Goal: Information Seeking & Learning: Learn about a topic

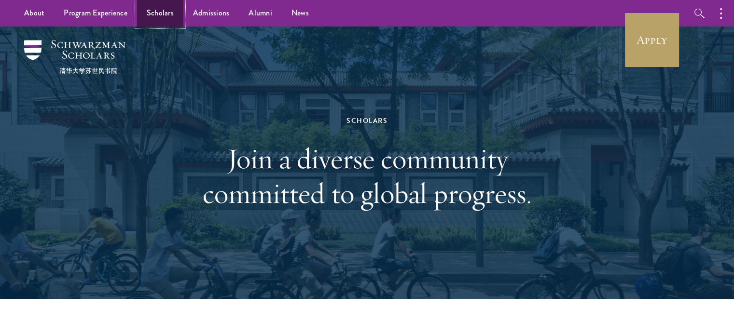
click at [157, 21] on link "Scholars" at bounding box center [160, 13] width 46 height 27
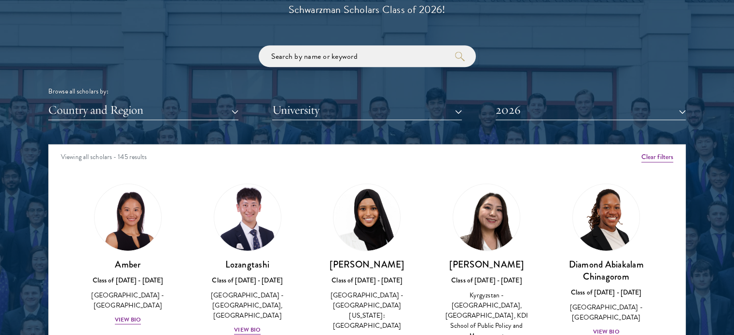
scroll to position [1137, 0]
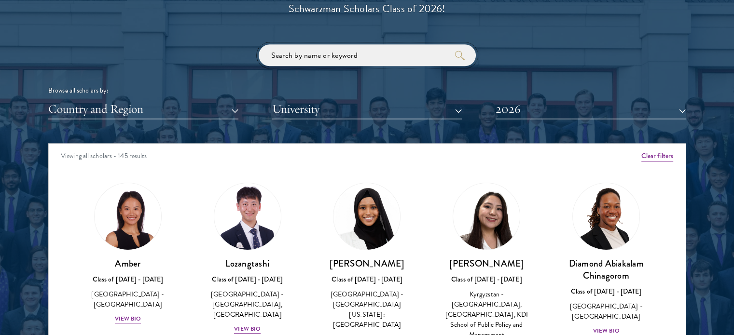
click at [340, 53] on input "search" at bounding box center [367, 55] width 217 height 22
click button "submit" at bounding box center [0, 0] width 0 height 0
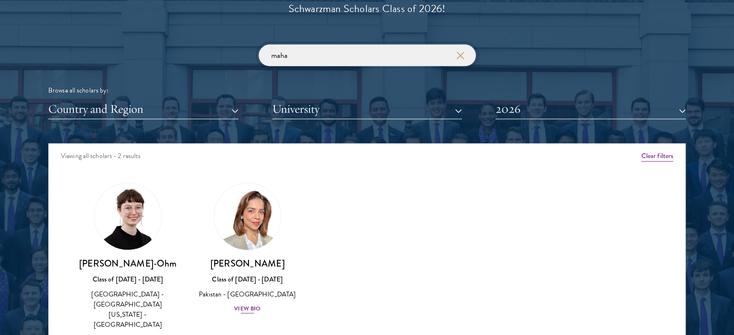
scroll to position [1208, 0]
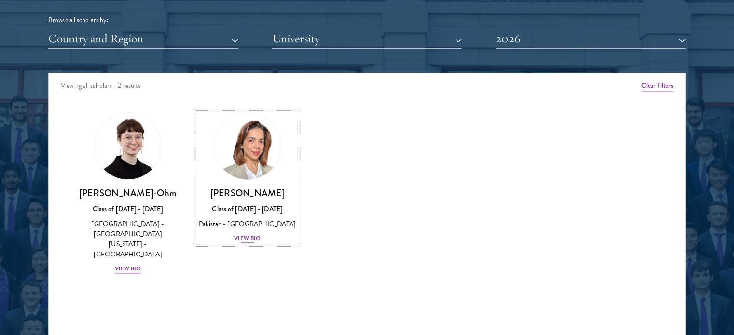
click at [251, 243] on div "View Bio" at bounding box center [247, 238] width 27 height 9
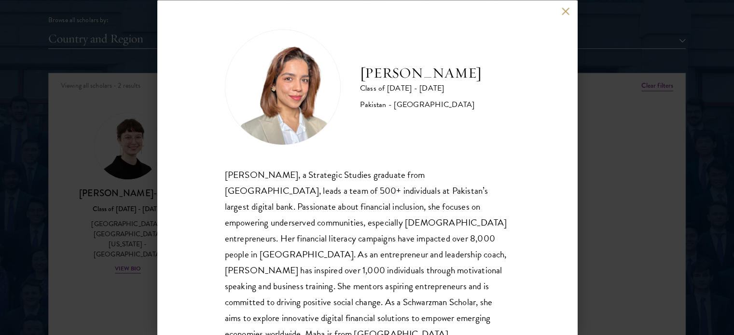
scroll to position [35, 0]
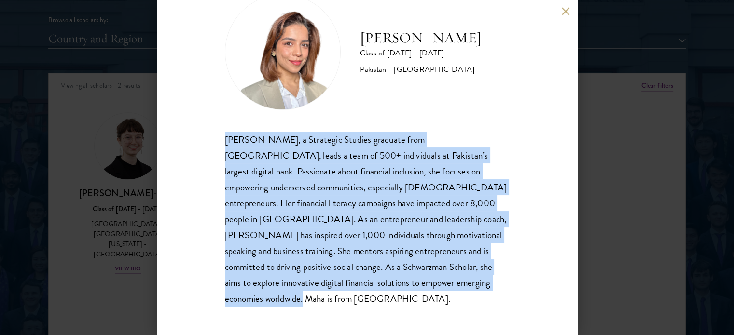
drag, startPoint x: 259, startPoint y: 307, endPoint x: 210, endPoint y: 132, distance: 181.9
click at [210, 132] on div "[PERSON_NAME] Class of [DATE] - [DATE] Pakistan - [GEOGRAPHIC_DATA] [PERSON_NAM…" at bounding box center [367, 167] width 420 height 335
click at [567, 11] on button at bounding box center [565, 11] width 8 height 8
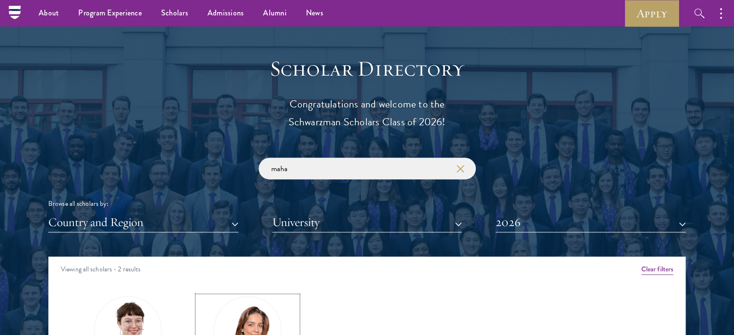
scroll to position [933, 0]
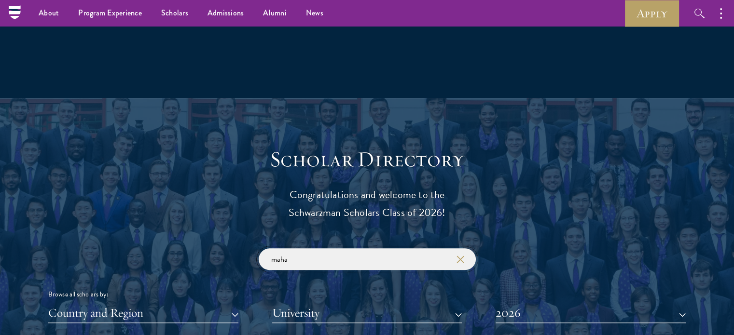
click at [314, 257] on input "maha" at bounding box center [367, 259] width 217 height 22
click button "submit" at bounding box center [0, 0] width 0 height 0
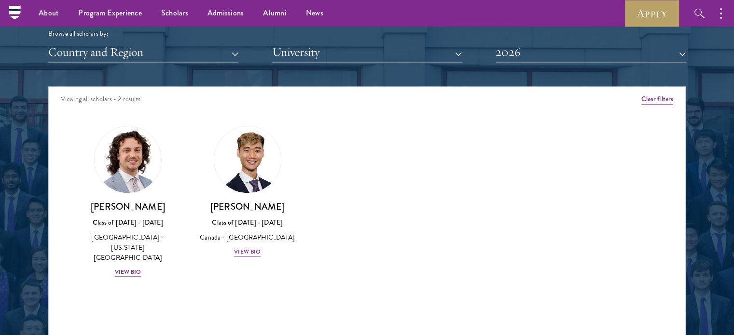
scroll to position [1200, 0]
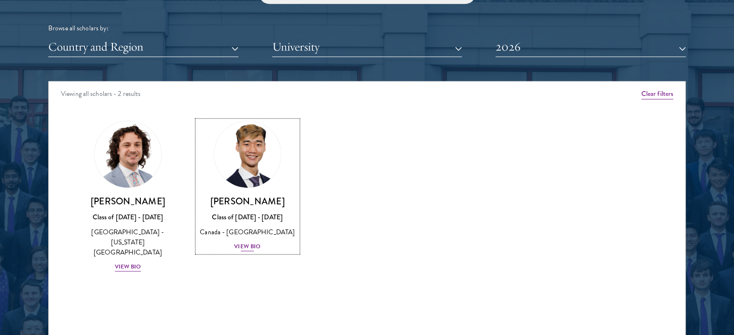
click at [249, 247] on div "View Bio" at bounding box center [247, 246] width 27 height 9
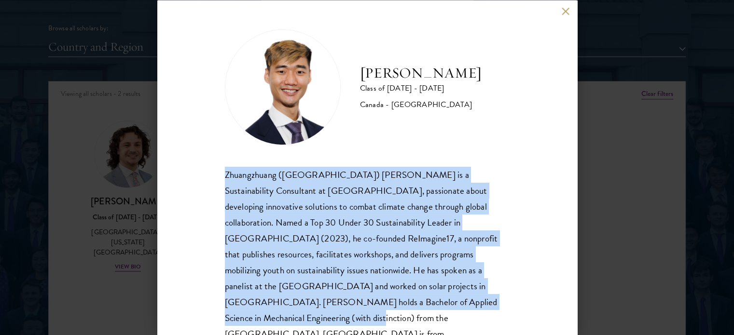
drag, startPoint x: 222, startPoint y: 174, endPoint x: 440, endPoint y: 309, distance: 255.8
click at [440, 309] on div "[PERSON_NAME] Class of [DATE] - [DATE] [GEOGRAPHIC_DATA] - [GEOGRAPHIC_DATA] Zh…" at bounding box center [367, 167] width 420 height 335
copy div "Zhuangzhuang ([GEOGRAPHIC_DATA]) [PERSON_NAME] is a Sustainability Consultant a…"
click at [565, 9] on button at bounding box center [565, 11] width 8 height 8
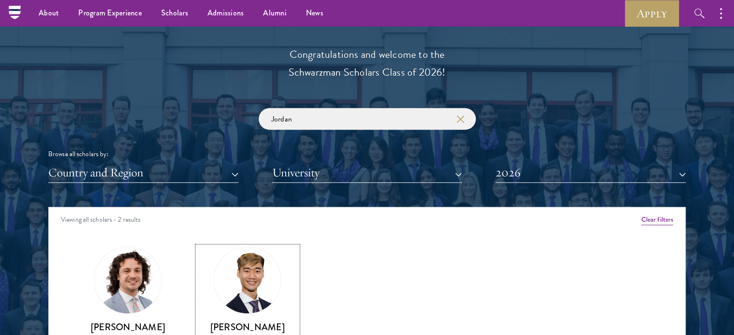
scroll to position [1060, 0]
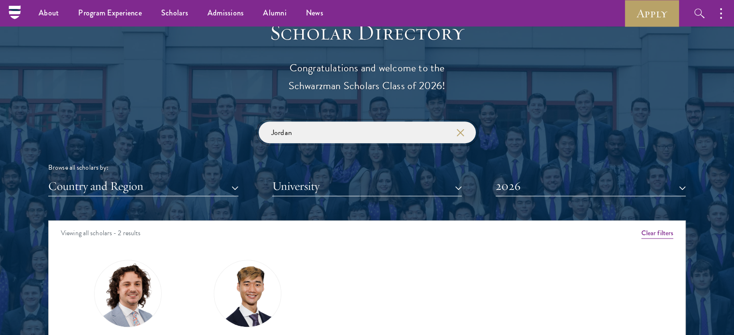
click at [284, 130] on input "Jordan" at bounding box center [367, 133] width 217 height 22
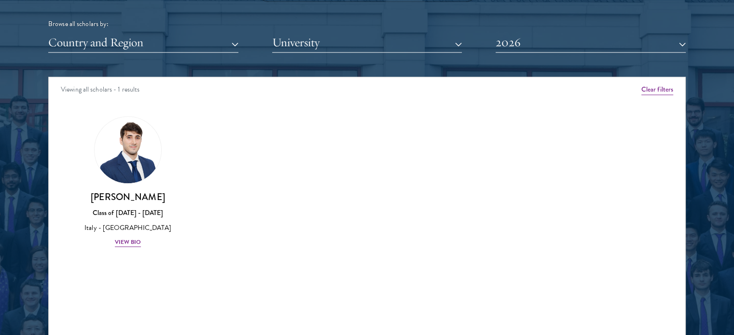
scroll to position [1205, 0]
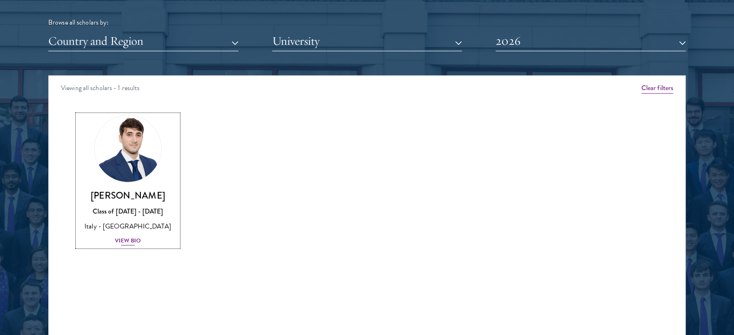
click at [123, 241] on div "View Bio" at bounding box center [128, 240] width 27 height 9
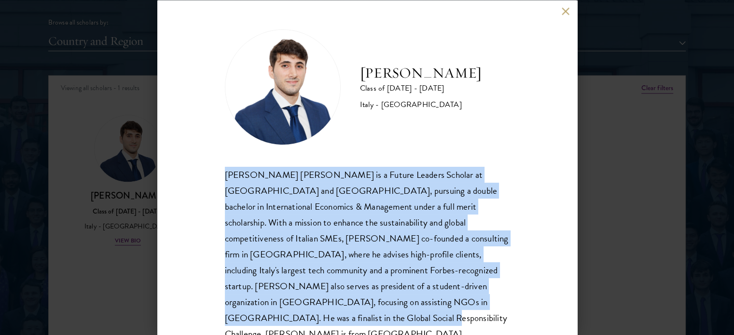
drag, startPoint x: 505, startPoint y: 304, endPoint x: 218, endPoint y: 169, distance: 318.0
click at [218, 169] on div "[PERSON_NAME] Class of [DATE] - [DATE] [GEOGRAPHIC_DATA] - [GEOGRAPHIC_DATA] [P…" at bounding box center [367, 167] width 420 height 335
copy div "[PERSON_NAME] [PERSON_NAME] is a Future Leaders Scholar at [GEOGRAPHIC_DATA] an…"
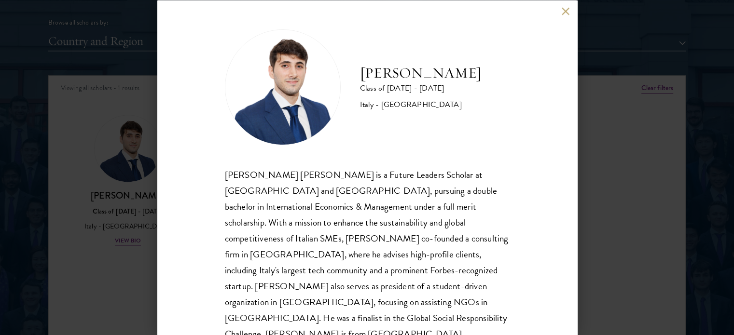
click at [43, 136] on div "[PERSON_NAME] Class of [DATE] - [DATE] [GEOGRAPHIC_DATA] - [GEOGRAPHIC_DATA] [P…" at bounding box center [367, 167] width 734 height 335
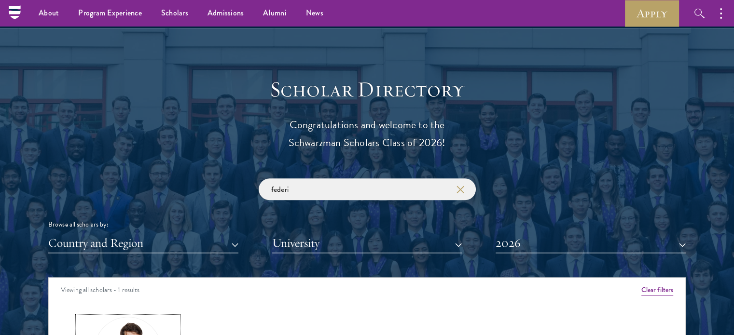
scroll to position [997, 0]
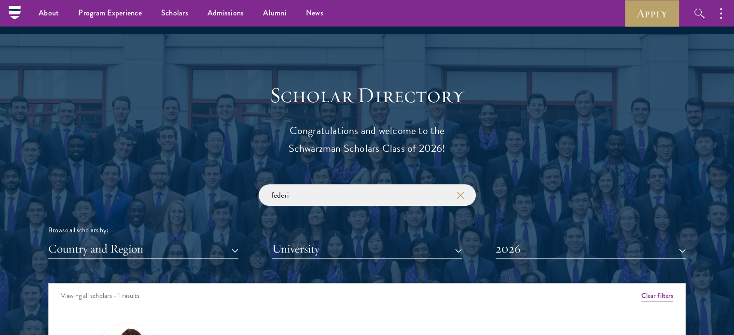
click at [292, 202] on input "federi" at bounding box center [367, 195] width 217 height 22
type input "Phil"
click button "submit" at bounding box center [0, 0] width 0 height 0
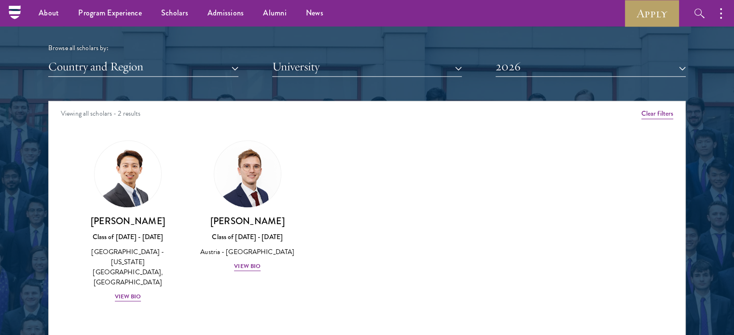
scroll to position [1183, 0]
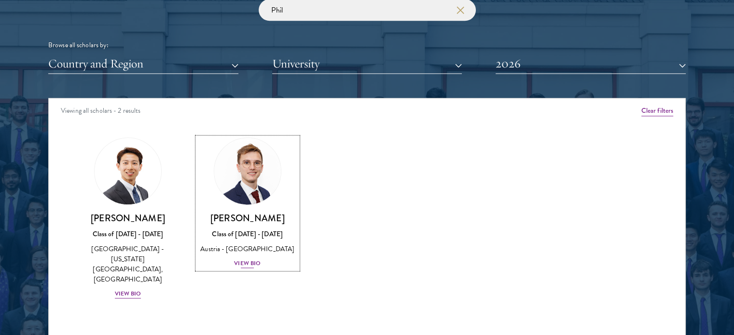
click at [243, 268] on div "View Bio" at bounding box center [247, 263] width 27 height 9
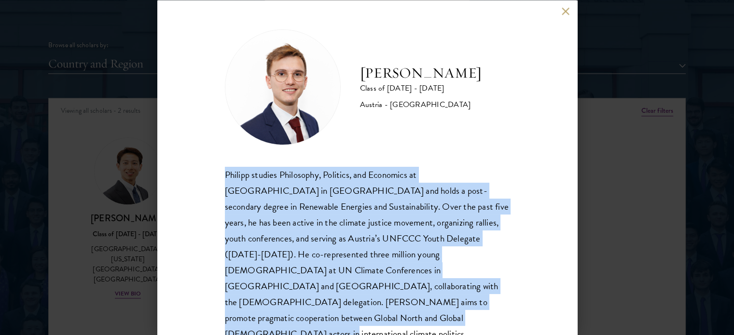
scroll to position [3, 0]
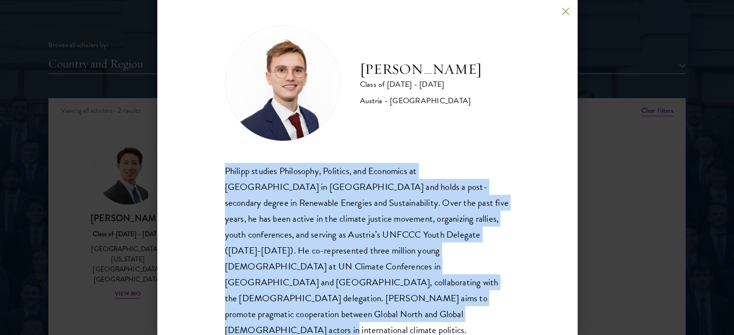
drag, startPoint x: 224, startPoint y: 171, endPoint x: 529, endPoint y: 325, distance: 341.2
click at [529, 325] on div "[PERSON_NAME] Class of [DATE] - [DATE] [GEOGRAPHIC_DATA] - [GEOGRAPHIC_DATA] [P…" at bounding box center [367, 167] width 420 height 335
copy div "Philipp studies Philosophy, Politics, and Economics at [GEOGRAPHIC_DATA] in [GE…"
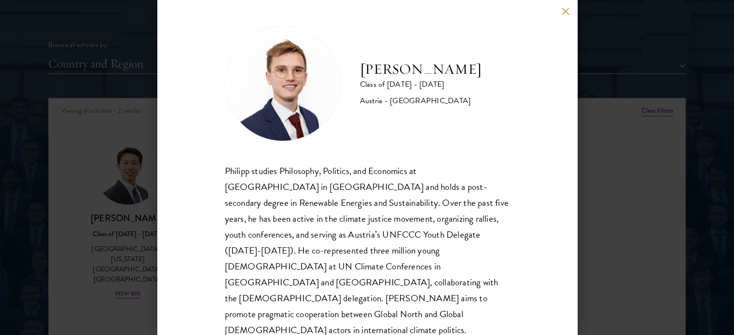
click at [648, 175] on div "[PERSON_NAME] Class of [DATE] - [DATE] [GEOGRAPHIC_DATA] - [GEOGRAPHIC_DATA] [P…" at bounding box center [367, 167] width 734 height 335
